Goal: Task Accomplishment & Management: Complete application form

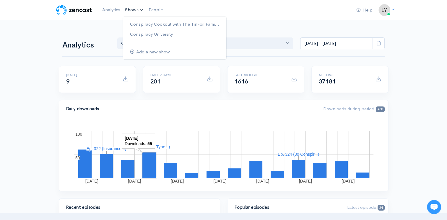
click at [130, 13] on link "Shows" at bounding box center [135, 10] width 24 height 13
click at [130, 22] on link "Conspiracy Cookout with The TinFoil Fami..." at bounding box center [174, 24] width 103 height 10
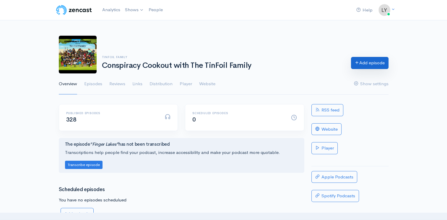
click at [364, 61] on link "Add episode" at bounding box center [370, 63] width 38 height 12
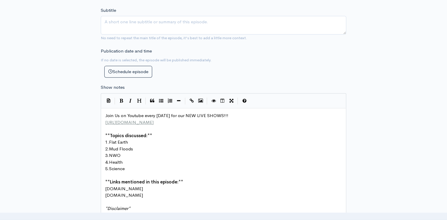
scroll to position [236, 0]
click at [131, 142] on pre "1. Flat Earth" at bounding box center [225, 142] width 243 height 7
type textarea "2"
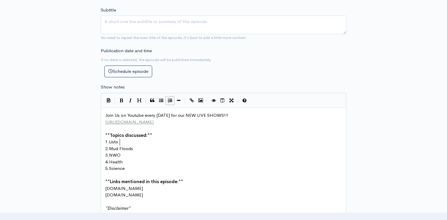
type textarea "Listof"
type textarea "of 25 Facts a"
type textarea "Aboutt"
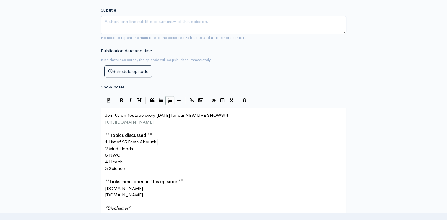
scroll to position [2, 7]
type textarea "the"
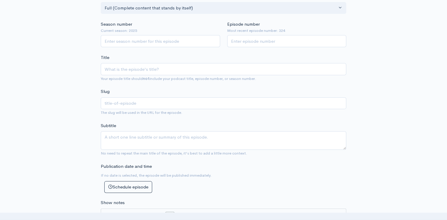
scroll to position [0, 0]
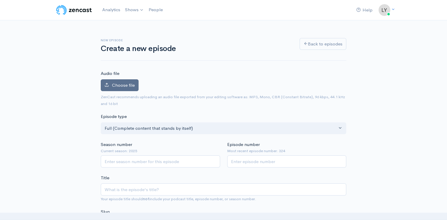
type textarea "the Body"
click at [131, 84] on span "Choose file" at bounding box center [123, 85] width 23 height 6
click at [0, 0] on input "Choose file" at bounding box center [0, 0] width 0 height 0
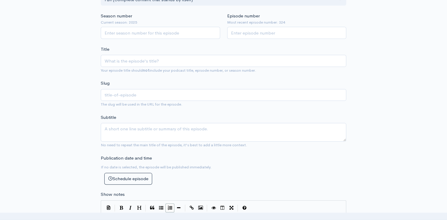
scroll to position [149, 0]
click at [121, 35] on input "Season number" at bounding box center [160, 33] width 119 height 12
type input "2025"
type input "325"
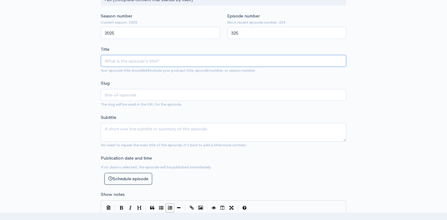
click at [116, 62] on input "Title" at bounding box center [223, 61] width 245 height 12
type input "B"
type input "b"
type input "Bus"
type input "bus"
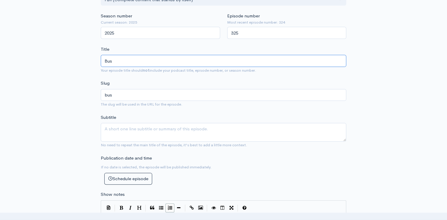
type input "Busi"
type input "busi"
type input "Busin"
type input "busin"
type input "Busine"
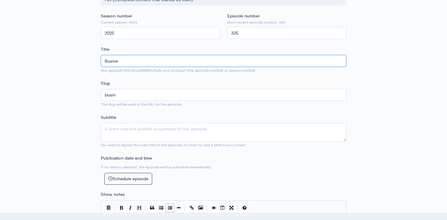
type input "busine"
type input "Busines"
type input "busines"
type input "Business"
type input "business"
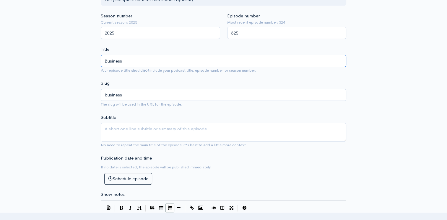
type input "Busines"
type input "busines"
type input "Busine"
type input "busine"
type input "Busin"
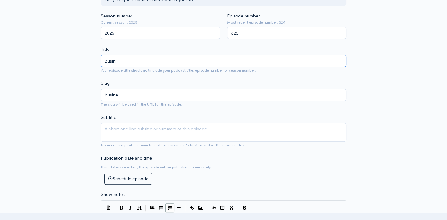
type input "busin"
type input "Busi"
type input "busi"
type input "Bus"
type input "bus"
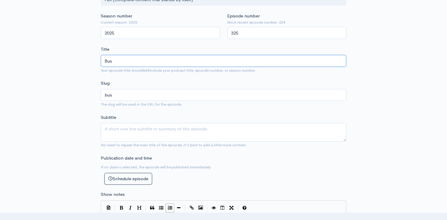
type input "Bu"
type input "bu"
type input "B"
type input "b"
type input "W"
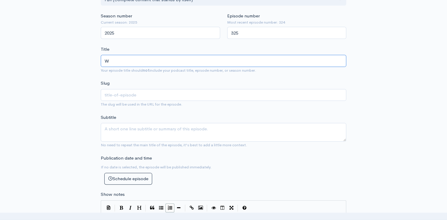
type input "w"
type input "[PERSON_NAME]"
type input "wu"
type input "Wus"
type input "wus"
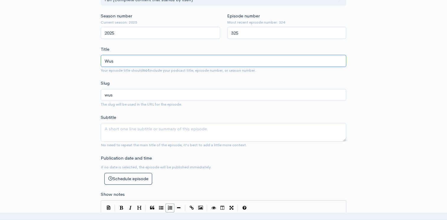
type input "[PERSON_NAME]"
type input "wu"
type input "W"
type input "w"
type input "B"
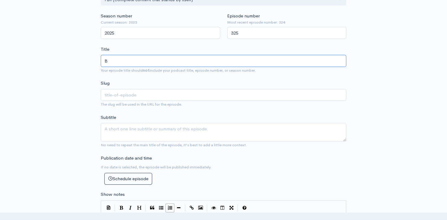
type input "b"
type input "Bus"
type input "bus"
type input "Busi"
type input "busi"
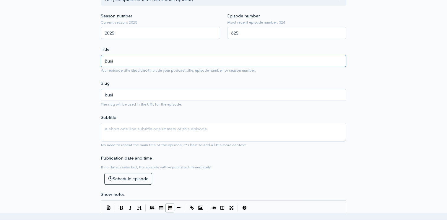
type input "Busin"
type input "busin"
type input "Busine"
type input "busine"
type input "Busines"
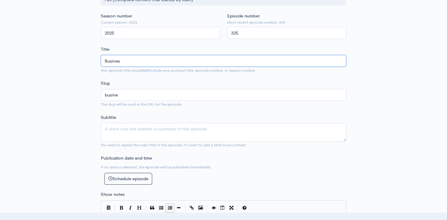
type input "busines"
type input "Business"
type input "business"
type input "Business j"
type input "business-j"
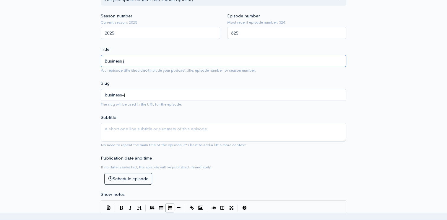
type input "Business"
type input "business"
type input "Business P"
type input "business-p"
type input "Business Pa"
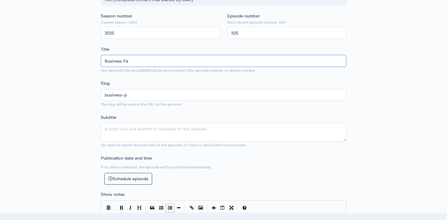
type input "business-pa"
type input "Business Par"
type input "business-par"
type input "Business Para"
type input "business-para"
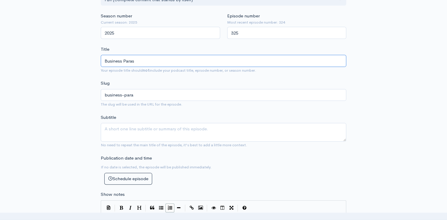
type input "Business Parasi"
type input "business-parasi"
type input "Business Parasit"
type input "business-parasit"
type input "Business [MEDICAL_DATA]"
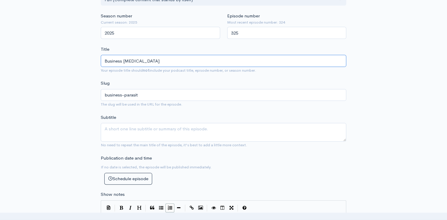
type input "business-[MEDICAL_DATA]"
type input "Business Parasites"
type input "business-parasites"
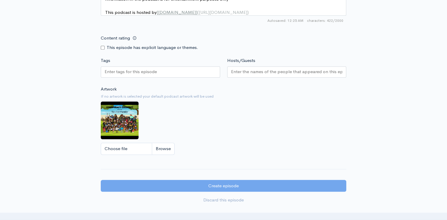
scroll to position [473, 0]
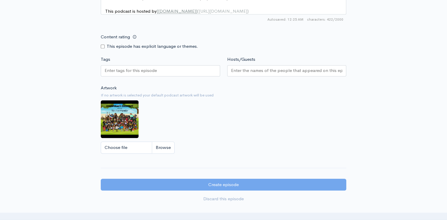
type input "Business Parasites"
click at [104, 48] on input "Content rating" at bounding box center [103, 47] width 4 height 4
checkbox input "true"
click at [233, 74] on input "Hosts/Guests" at bounding box center [287, 70] width 112 height 7
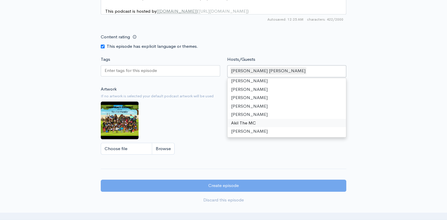
scroll to position [19, 0]
click at [145, 74] on input "Tags" at bounding box center [131, 70] width 53 height 7
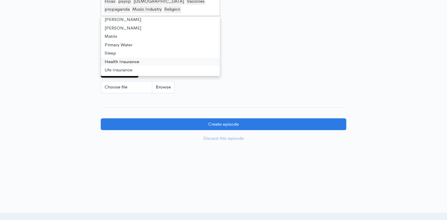
scroll to position [575, 0]
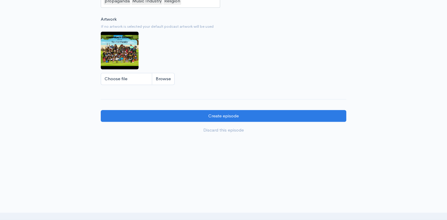
click at [269, 62] on div "Artwork If no artwork is selected your default podcast artwork will be used Cho…" at bounding box center [223, 52] width 245 height 73
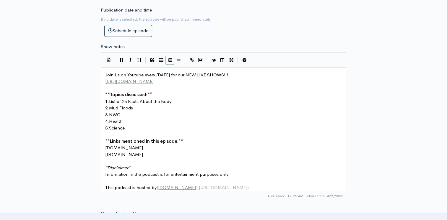
scroll to position [310, 0]
click at [133, 108] on span "Mud Floods" at bounding box center [121, 109] width 24 height 6
type textarea "Music Industry"
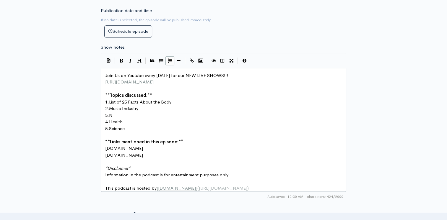
type textarea "Na"
type textarea "CAA"
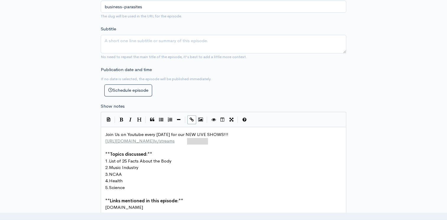
type textarea "Join Us on Youtube every [DATE] for our NEW LIVE SHOWS!!! [URL][DOMAIN_NAME]"
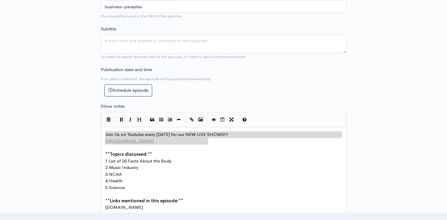
drag, startPoint x: 209, startPoint y: 142, endPoint x: 45, endPoint y: 132, distance: 164.3
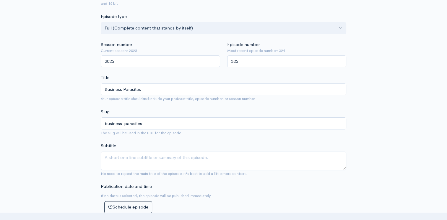
scroll to position [132, 0]
click at [127, 162] on textarea "Subtitle" at bounding box center [223, 162] width 245 height 19
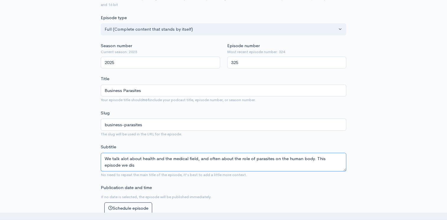
type textarea "We talk alot about health and the medical field, and often about the role of pa…"
click at [128, 162] on textarea "We talk alot about health and the medical field, and often about the role of pa…" at bounding box center [223, 162] width 245 height 19
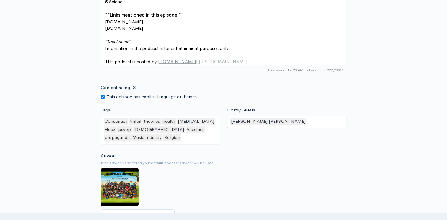
scroll to position [516, 0]
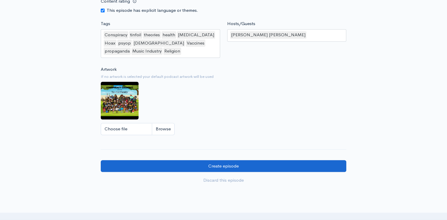
type textarea "We talk a lot about health and the medical field, and often about the role of p…"
click at [250, 170] on input "Create episode" at bounding box center [223, 166] width 245 height 12
